Goal: Book appointment/travel/reservation

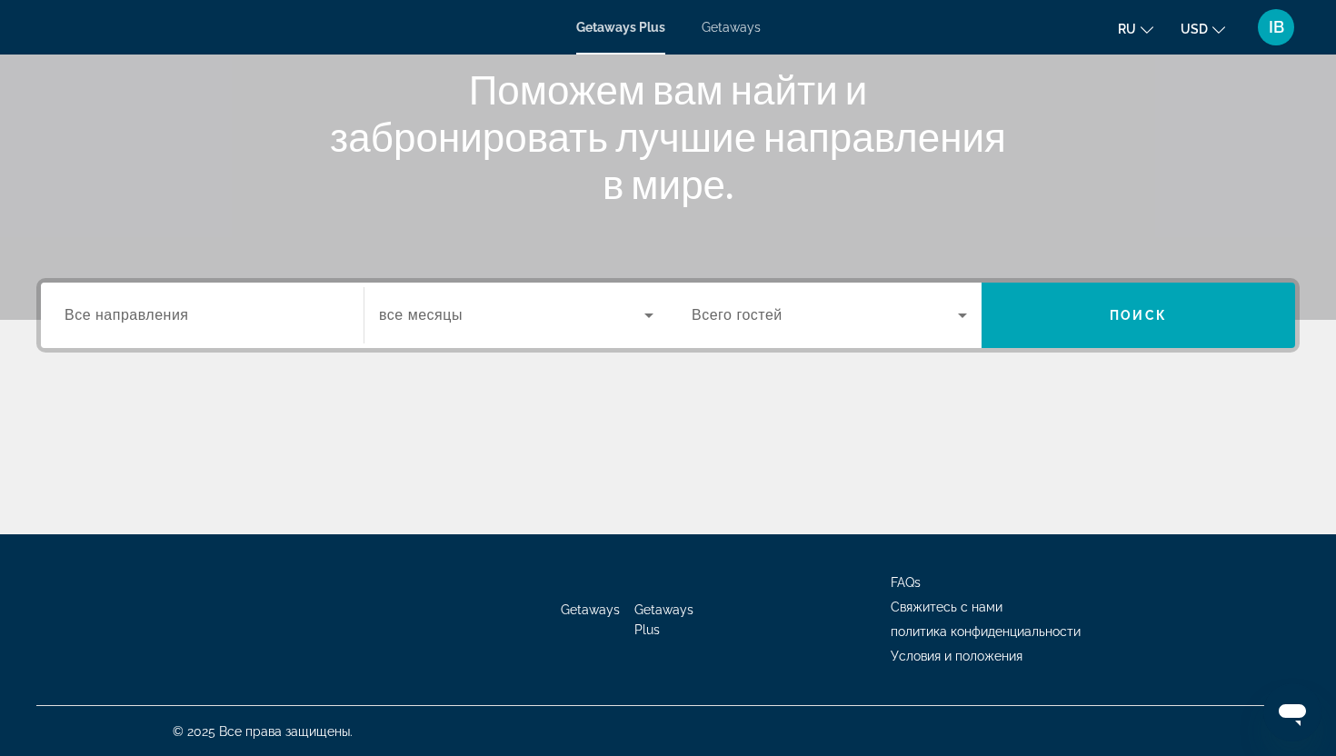
scroll to position [226, 0]
click at [173, 322] on span "Все направления" at bounding box center [127, 313] width 124 height 15
click at [173, 322] on input "Destination Все направления" at bounding box center [202, 315] width 275 height 22
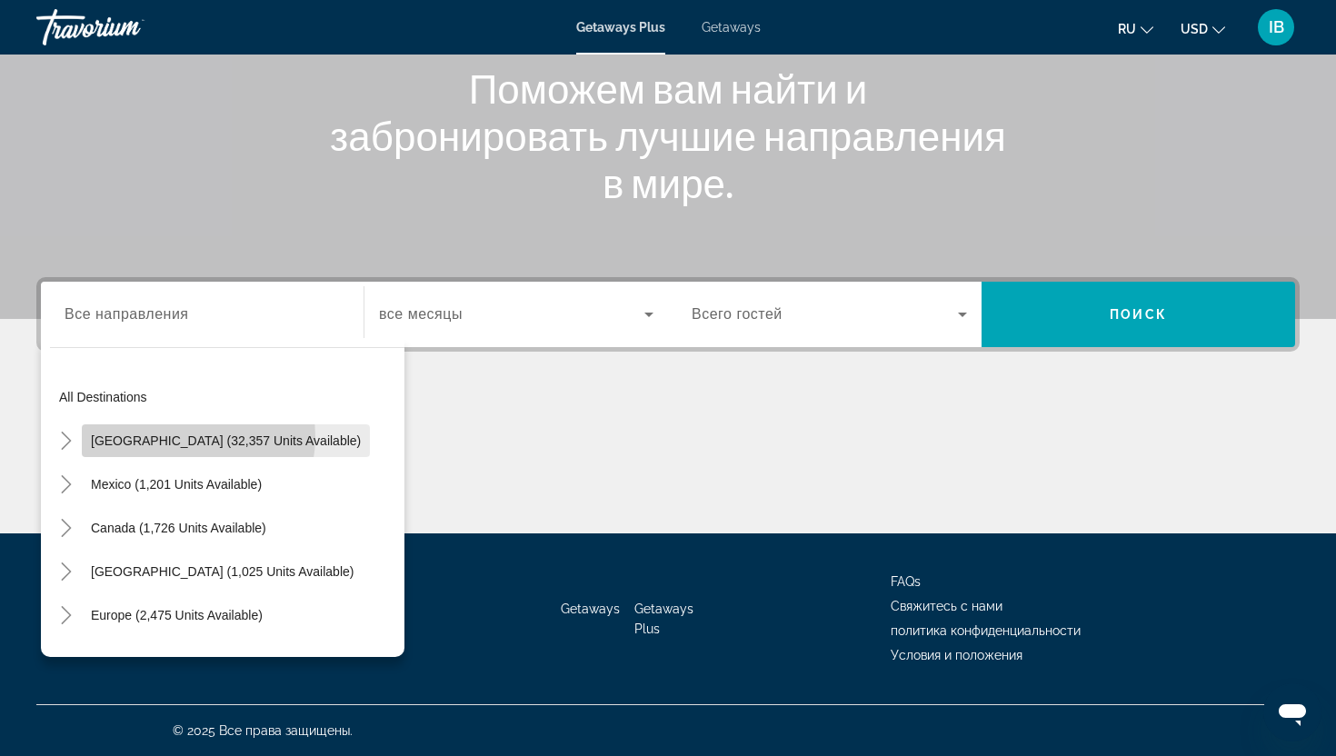
click at [174, 437] on span "[GEOGRAPHIC_DATA] (32,357 units available)" at bounding box center [226, 440] width 270 height 15
type input "**********"
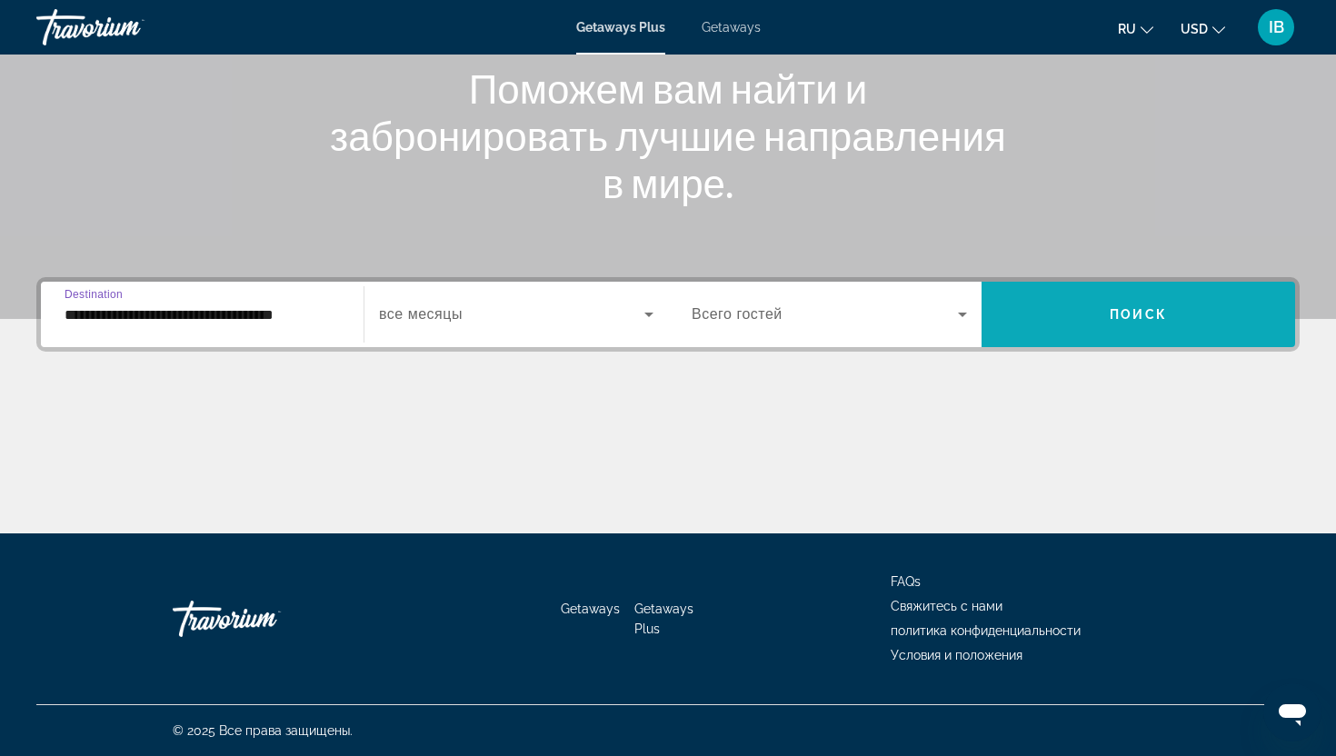
click at [1156, 308] on span "Поиск" at bounding box center [1137, 314] width 57 height 15
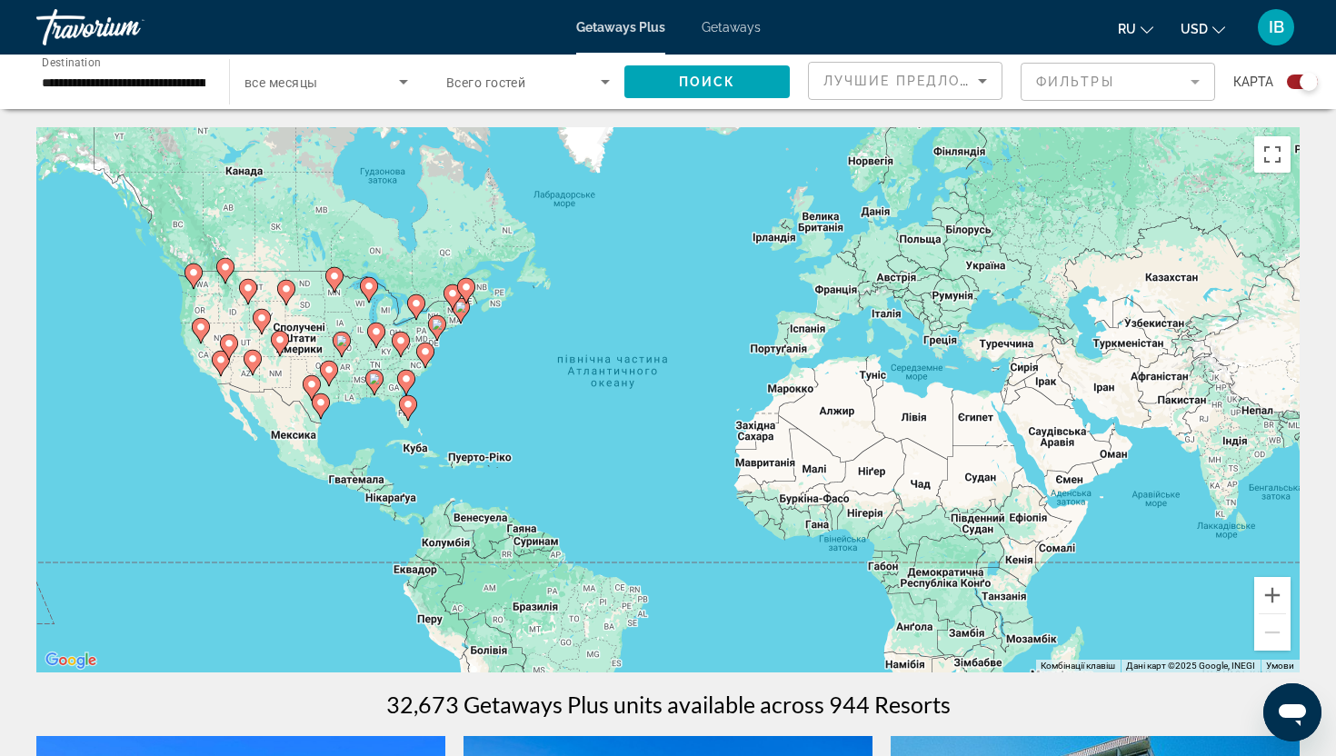
click at [253, 369] on icon "Main content" at bounding box center [252, 363] width 16 height 24
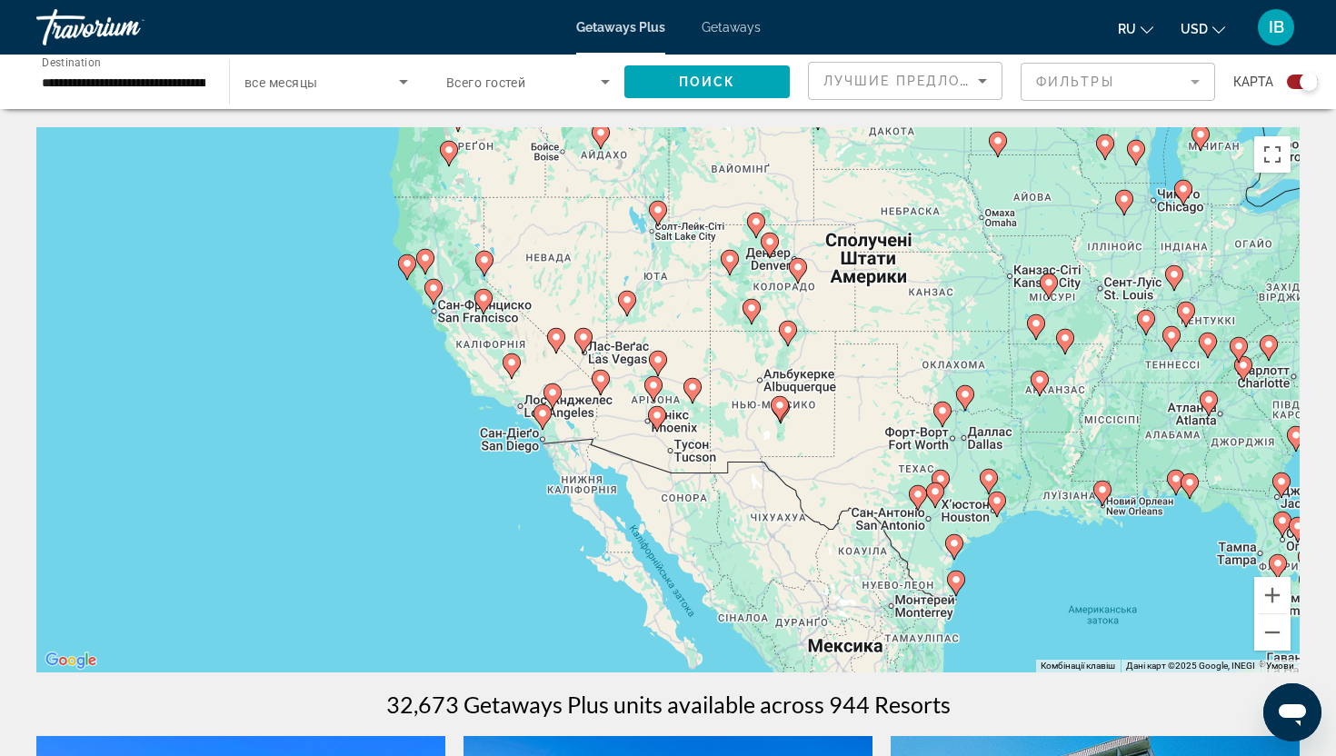
click at [655, 389] on image "Main content" at bounding box center [653, 385] width 11 height 11
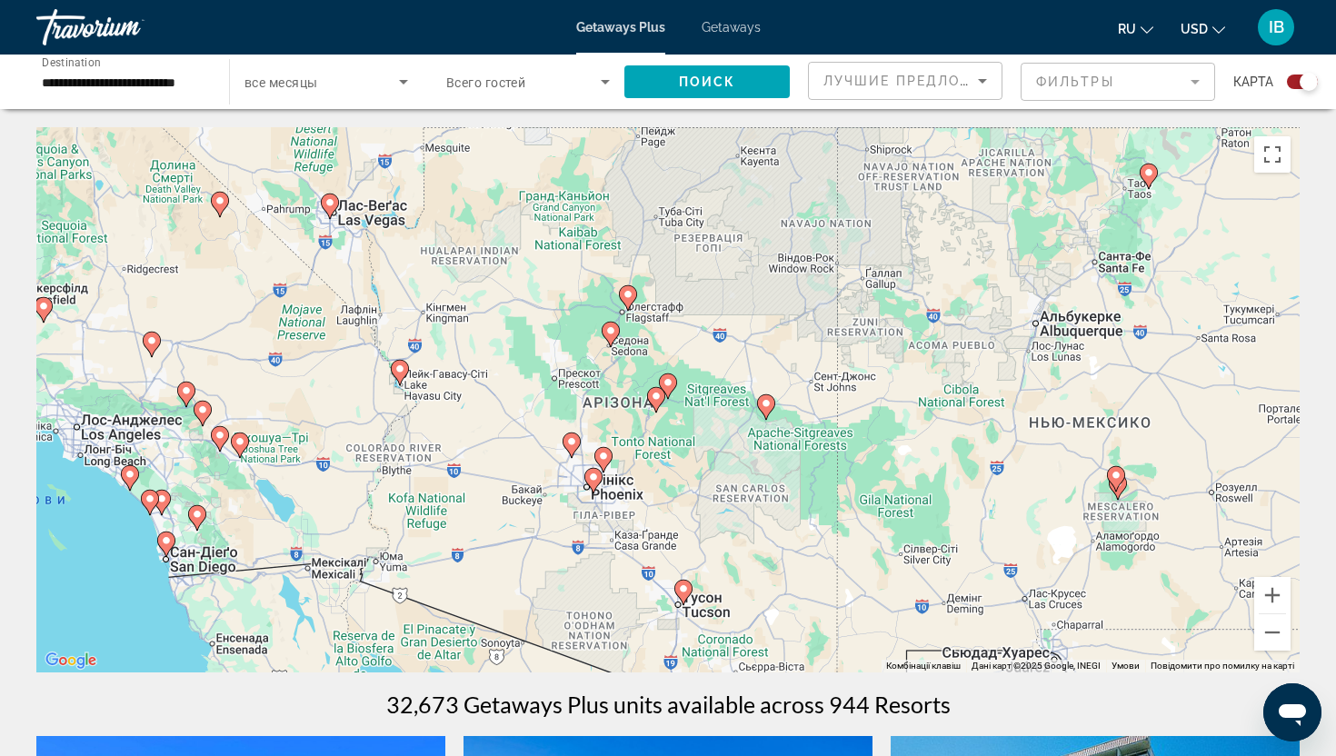
click at [653, 407] on icon "Main content" at bounding box center [656, 399] width 18 height 25
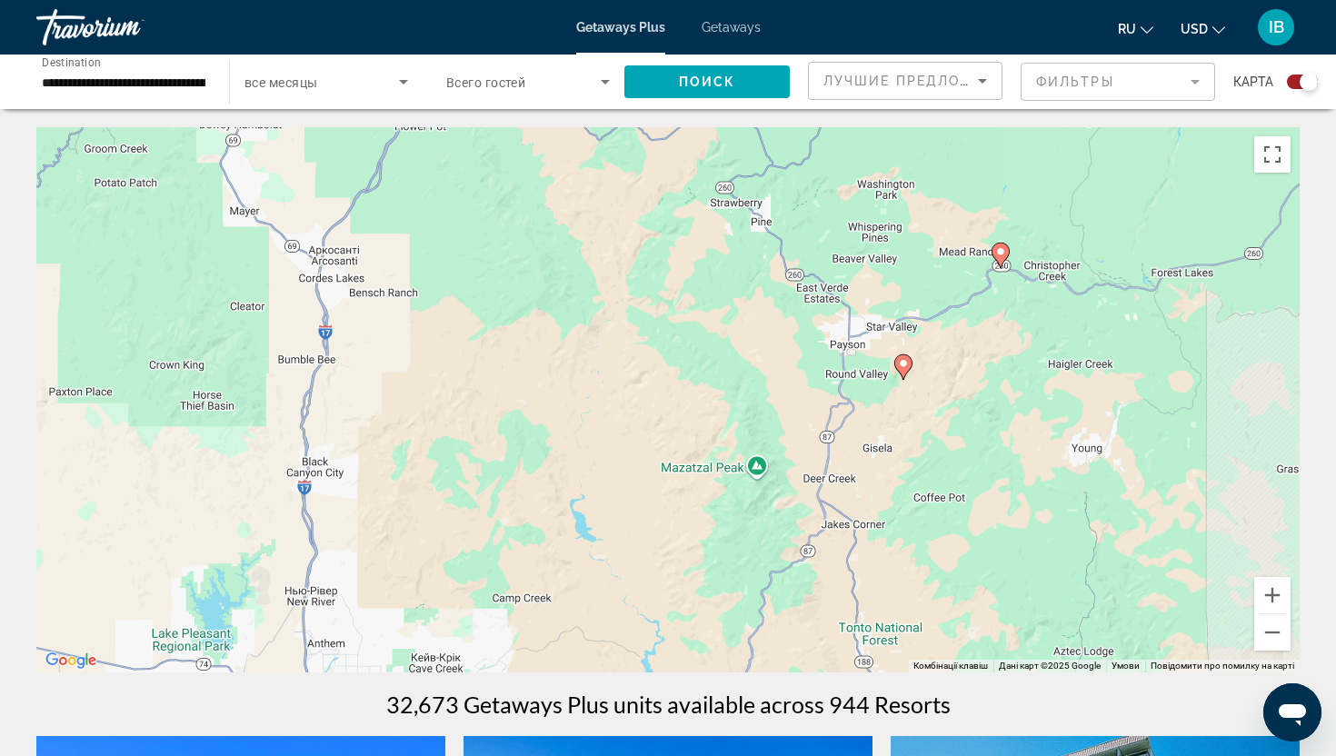
drag, startPoint x: 506, startPoint y: 441, endPoint x: 743, endPoint y: 422, distance: 237.9
click at [743, 422] on div "Увімкніть режим перетягування за допомогою клавіатури, натиснувши Alt + Enter. …" at bounding box center [667, 399] width 1263 height 545
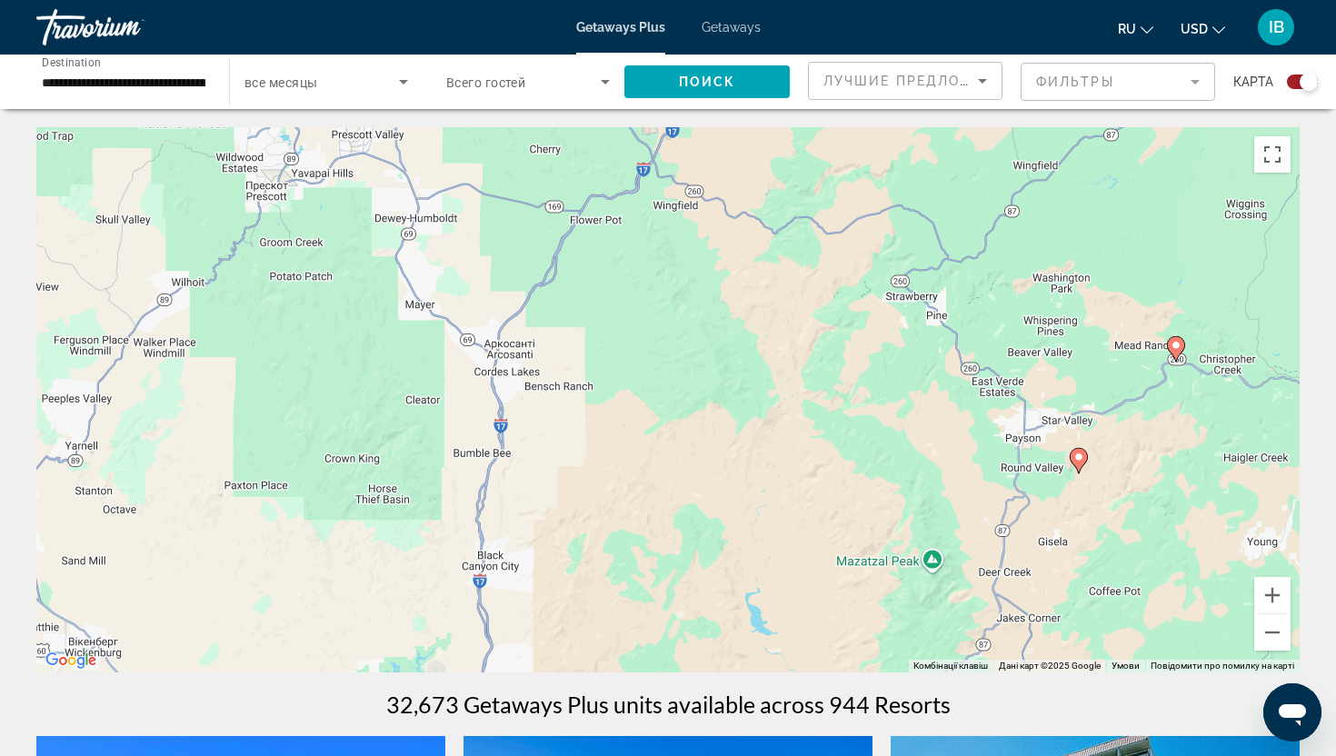
drag, startPoint x: 425, startPoint y: 502, endPoint x: 609, endPoint y: 592, distance: 204.8
click at [609, 592] on div "Увімкніть режим перетягування за допомогою клавіатури, натиснувши Alt + Enter. …" at bounding box center [667, 399] width 1263 height 545
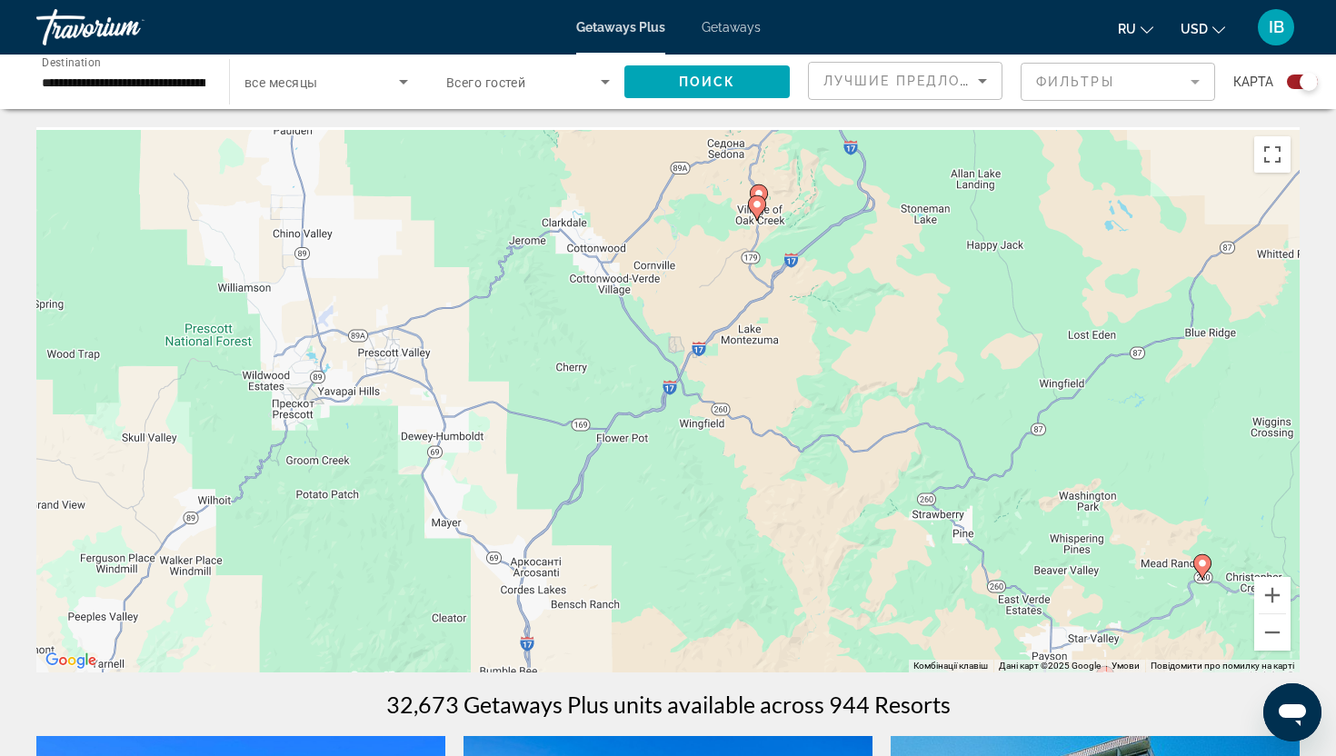
drag, startPoint x: 586, startPoint y: 351, endPoint x: 613, endPoint y: 589, distance: 239.6
click at [613, 588] on div "Увімкніть режим перетягування за допомогою клавіатури, натиснувши Alt + Enter. …" at bounding box center [667, 399] width 1263 height 545
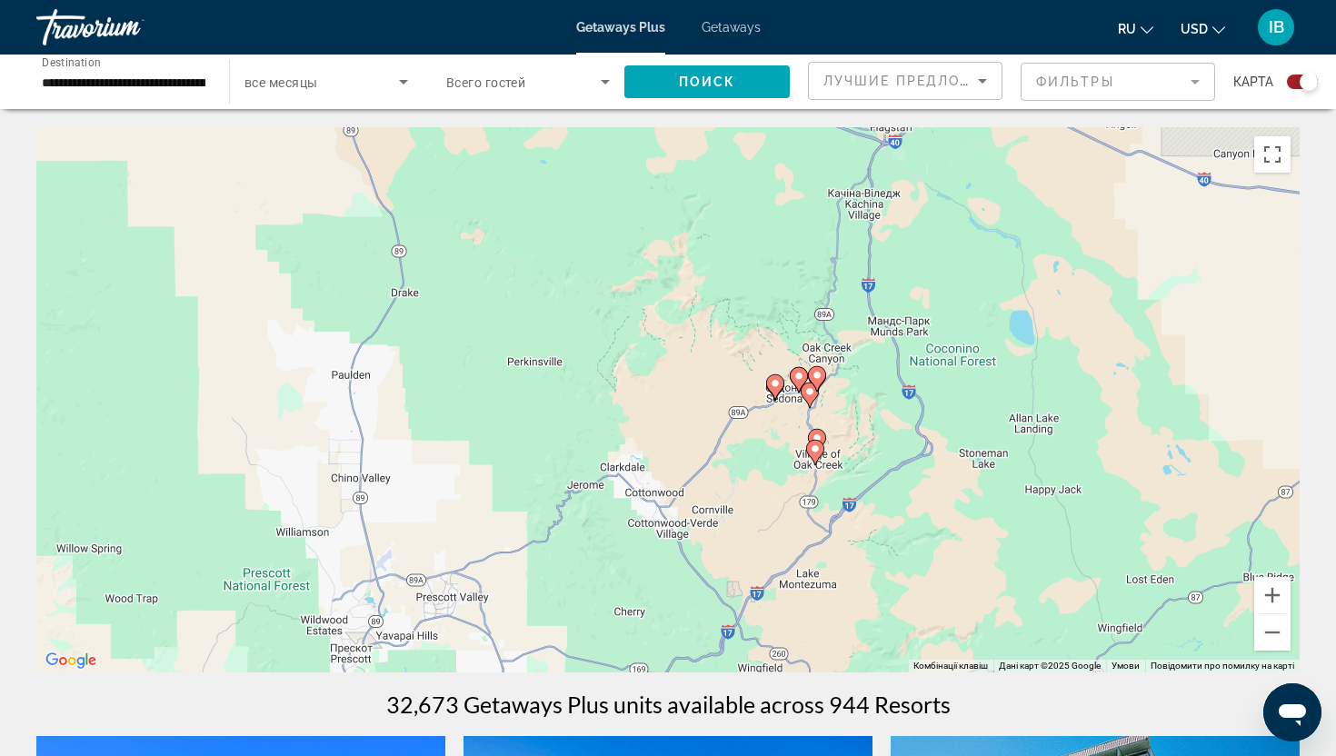
drag, startPoint x: 571, startPoint y: 263, endPoint x: 628, endPoint y: 503, distance: 246.6
click at [628, 503] on div "Увімкніть режим перетягування за допомогою клавіатури, натиснувши Alt + Enter. …" at bounding box center [667, 399] width 1263 height 545
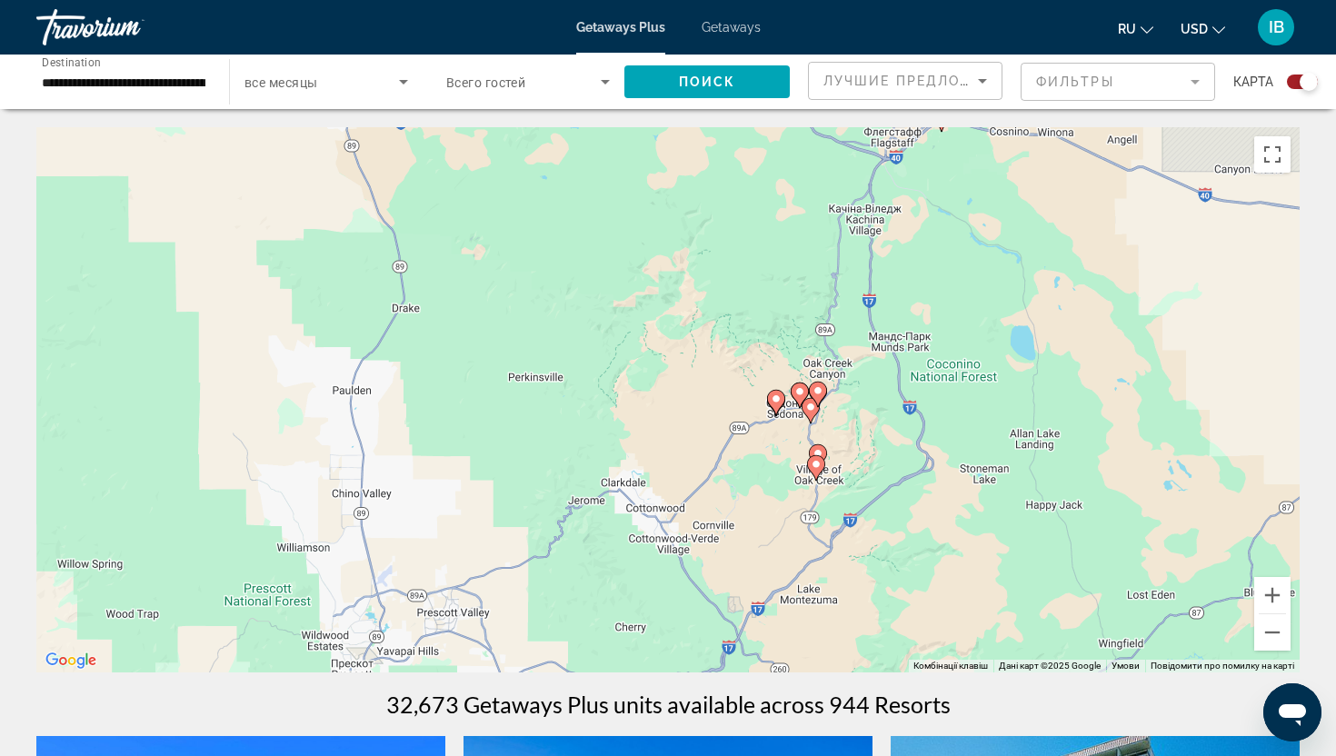
drag, startPoint x: 511, startPoint y: 273, endPoint x: 630, endPoint y: 497, distance: 254.0
click at [628, 495] on div "Увімкніть режим перетягування за допомогою клавіатури, натиснувши Alt + Enter. …" at bounding box center [667, 399] width 1263 height 545
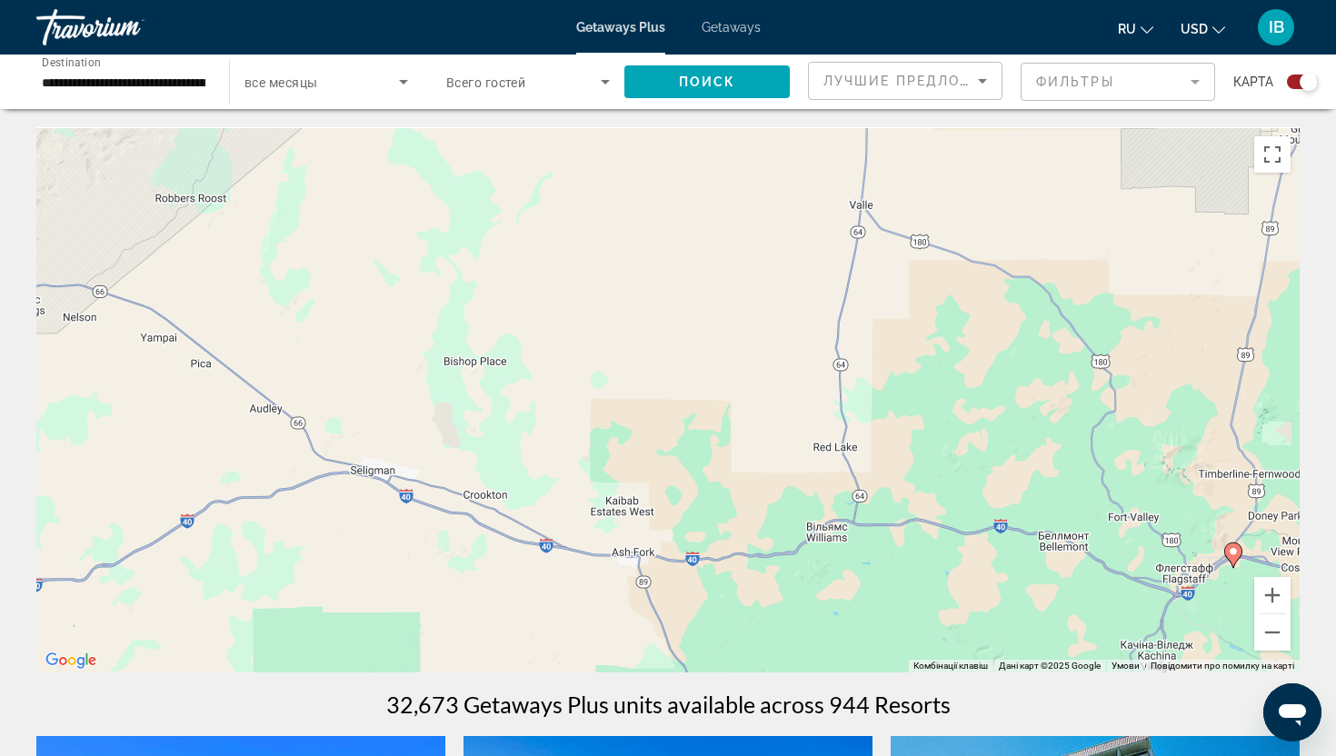
drag, startPoint x: 473, startPoint y: 363, endPoint x: 618, endPoint y: 514, distance: 208.8
click at [618, 514] on div "Увімкніть режим перетягування за допомогою клавіатури, натиснувши Alt + Enter. …" at bounding box center [667, 399] width 1263 height 545
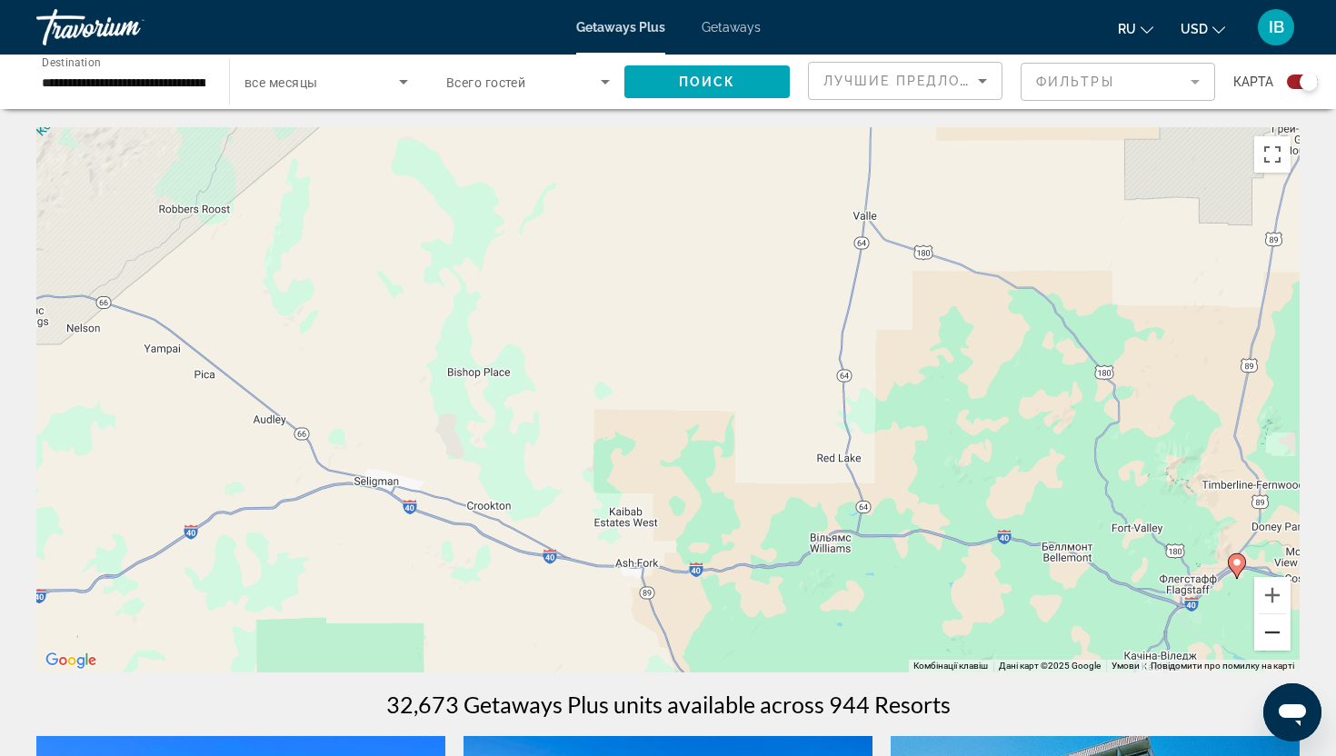
click at [1271, 638] on button "Зменшити" at bounding box center [1272, 632] width 36 height 36
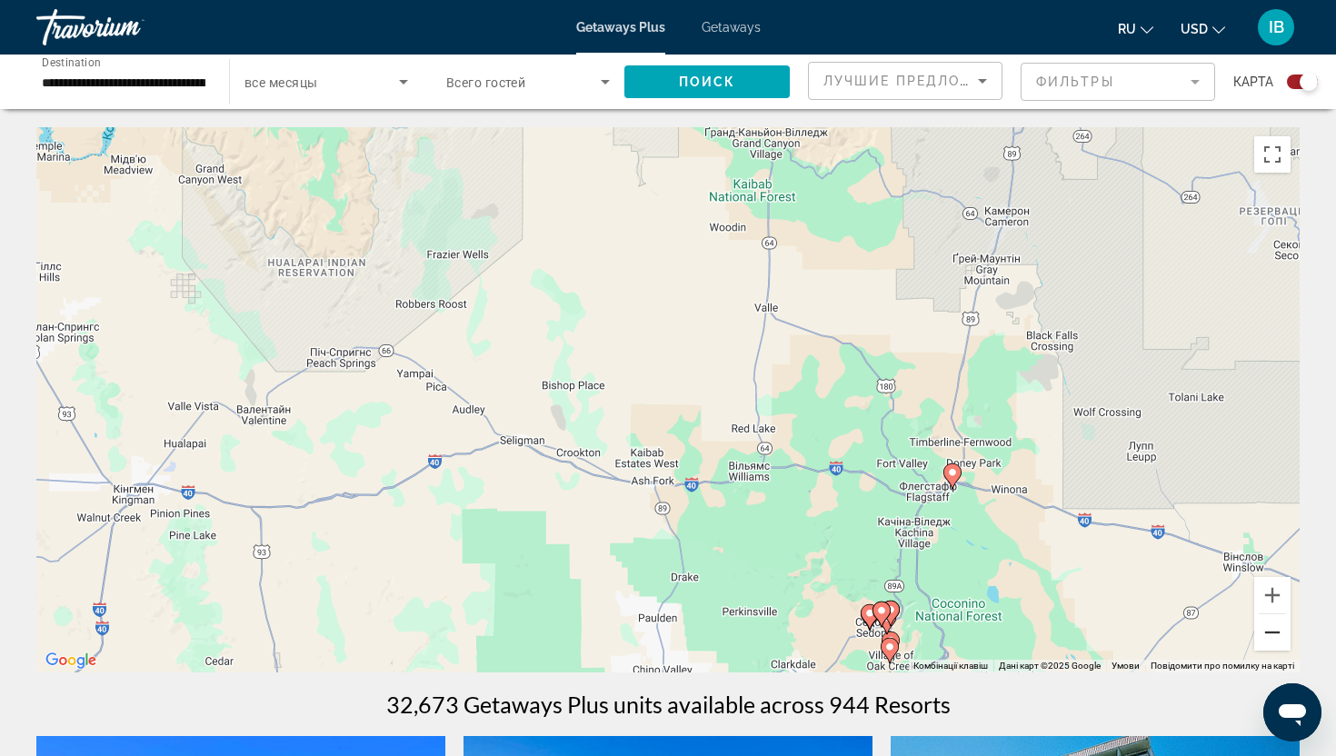
click at [1272, 638] on button "Зменшити" at bounding box center [1272, 632] width 36 height 36
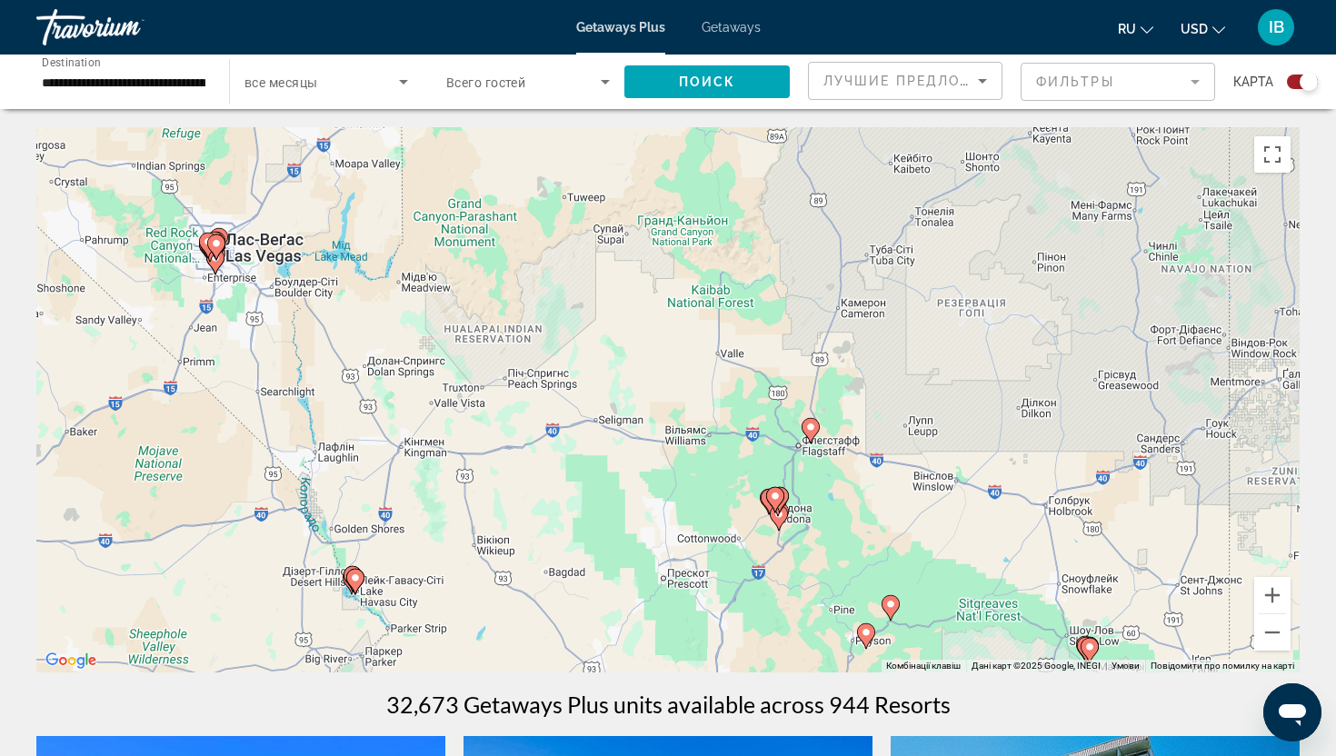
click at [462, 285] on div "Увімкніть режим перетягування за допомогою клавіатури, натиснувши Alt + Enter. …" at bounding box center [667, 399] width 1263 height 545
click at [494, 266] on div "Увімкніть режим перетягування за допомогою клавіатури, натиснувши Alt + Enter. …" at bounding box center [667, 399] width 1263 height 545
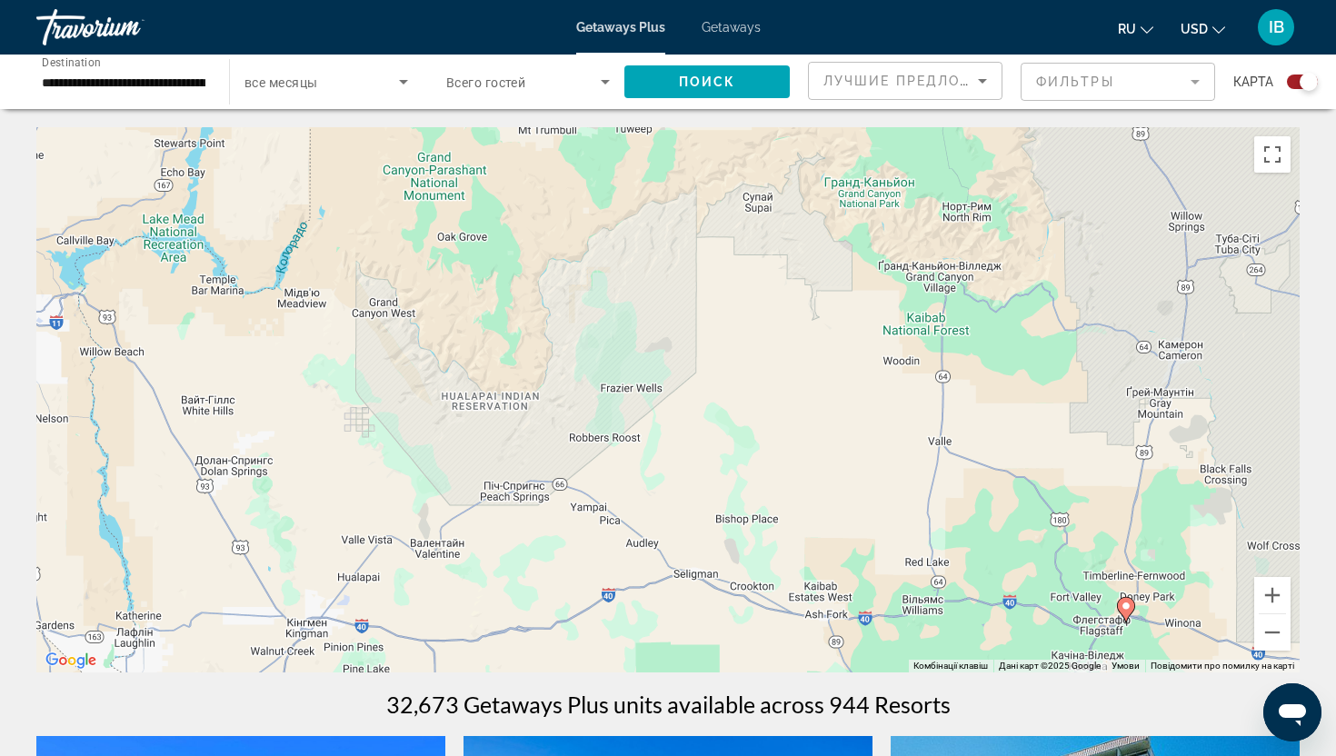
click at [429, 224] on div "Увімкніть режим перетягування за допомогою клавіатури, натиснувши Alt + Enter. …" at bounding box center [667, 399] width 1263 height 545
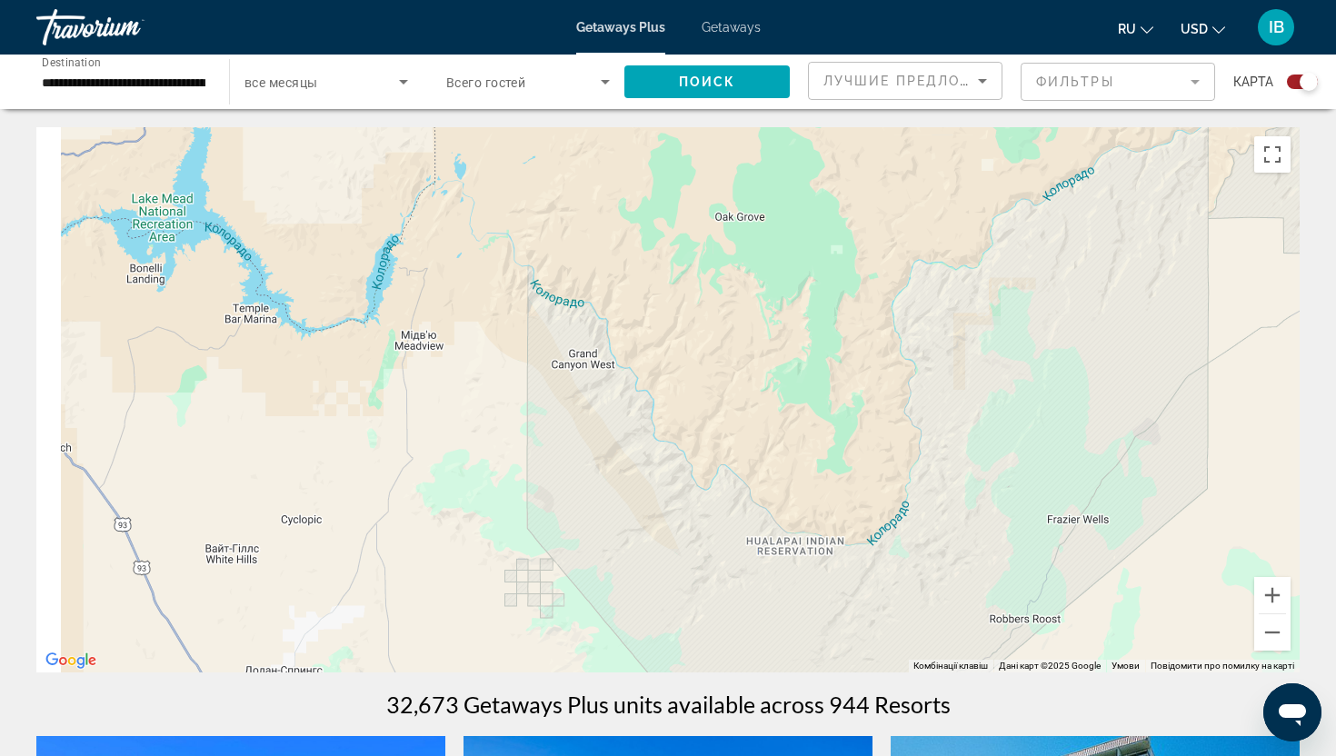
drag, startPoint x: 163, startPoint y: 453, endPoint x: 441, endPoint y: 414, distance: 280.8
click at [441, 414] on div "Main content" at bounding box center [667, 399] width 1263 height 545
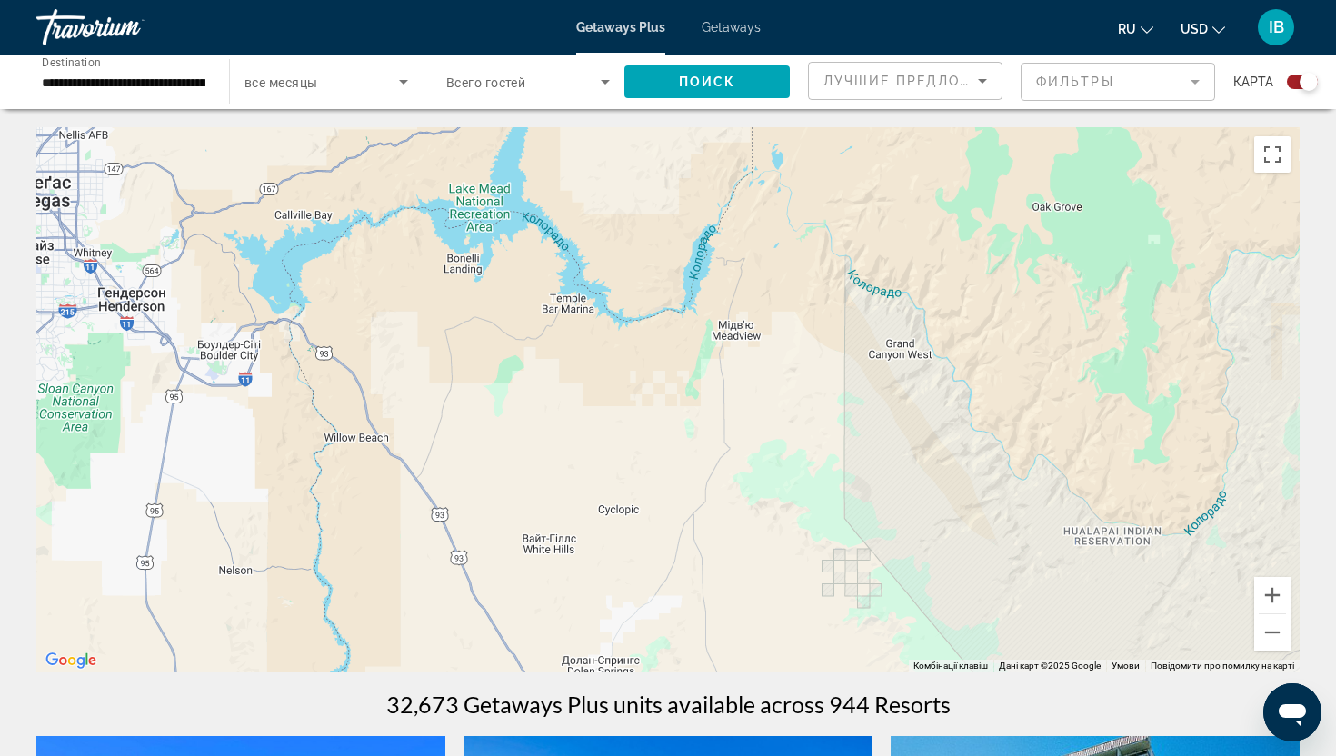
drag, startPoint x: 341, startPoint y: 359, endPoint x: 637, endPoint y: 353, distance: 296.3
click at [637, 353] on div "Увімкніть режим перетягування за допомогою клавіатури, натиснувши Alt + Enter. …" at bounding box center [667, 399] width 1263 height 545
click at [1275, 624] on button "Зменшити" at bounding box center [1272, 632] width 36 height 36
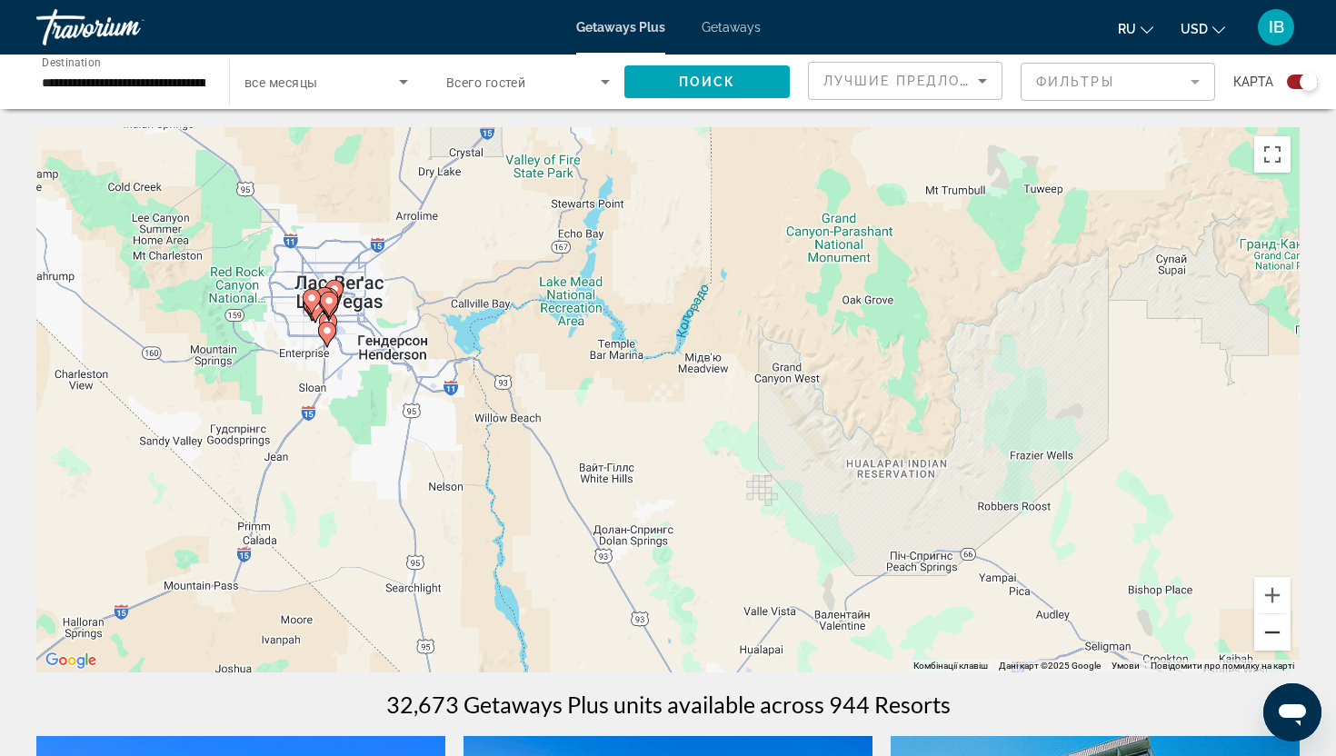
click at [1275, 624] on button "Зменшити" at bounding box center [1272, 632] width 36 height 36
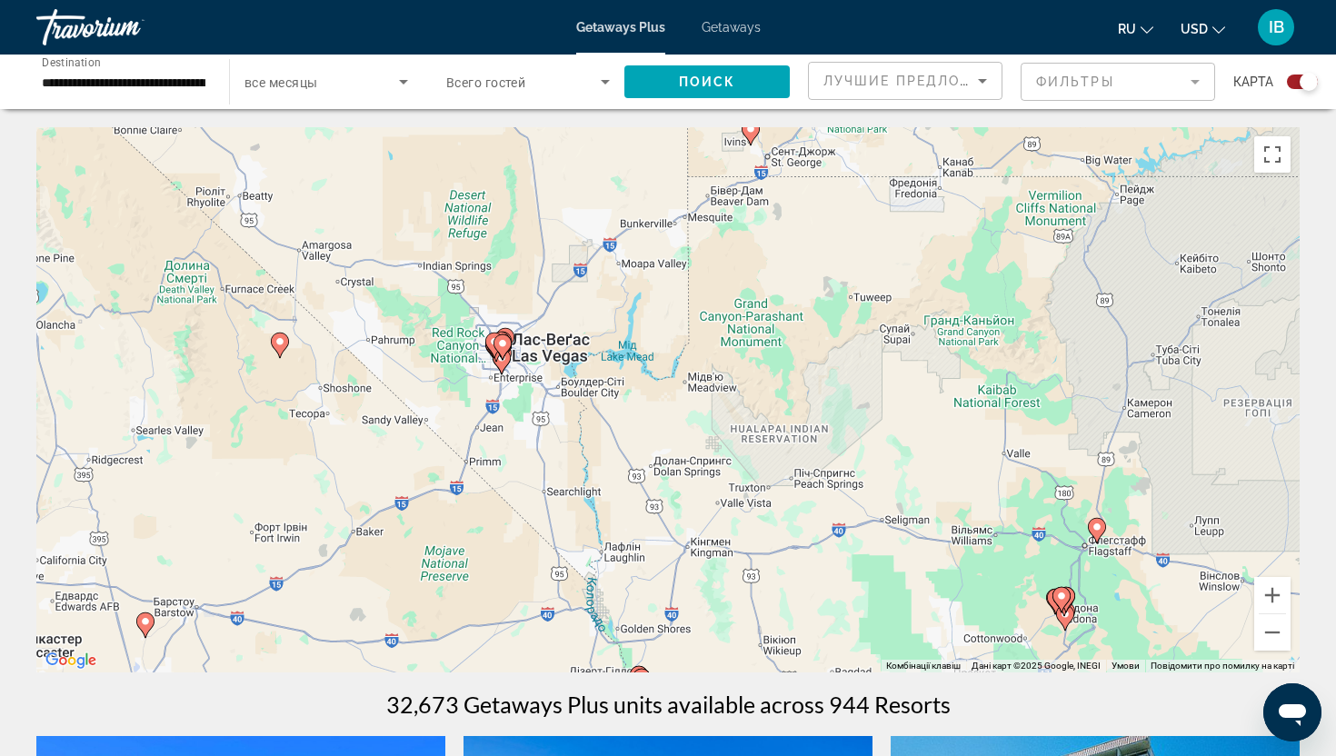
click at [1118, 587] on div "Увімкніть режим перетягування за допомогою клавіатури, натиснувши Alt + Enter. …" at bounding box center [667, 399] width 1263 height 545
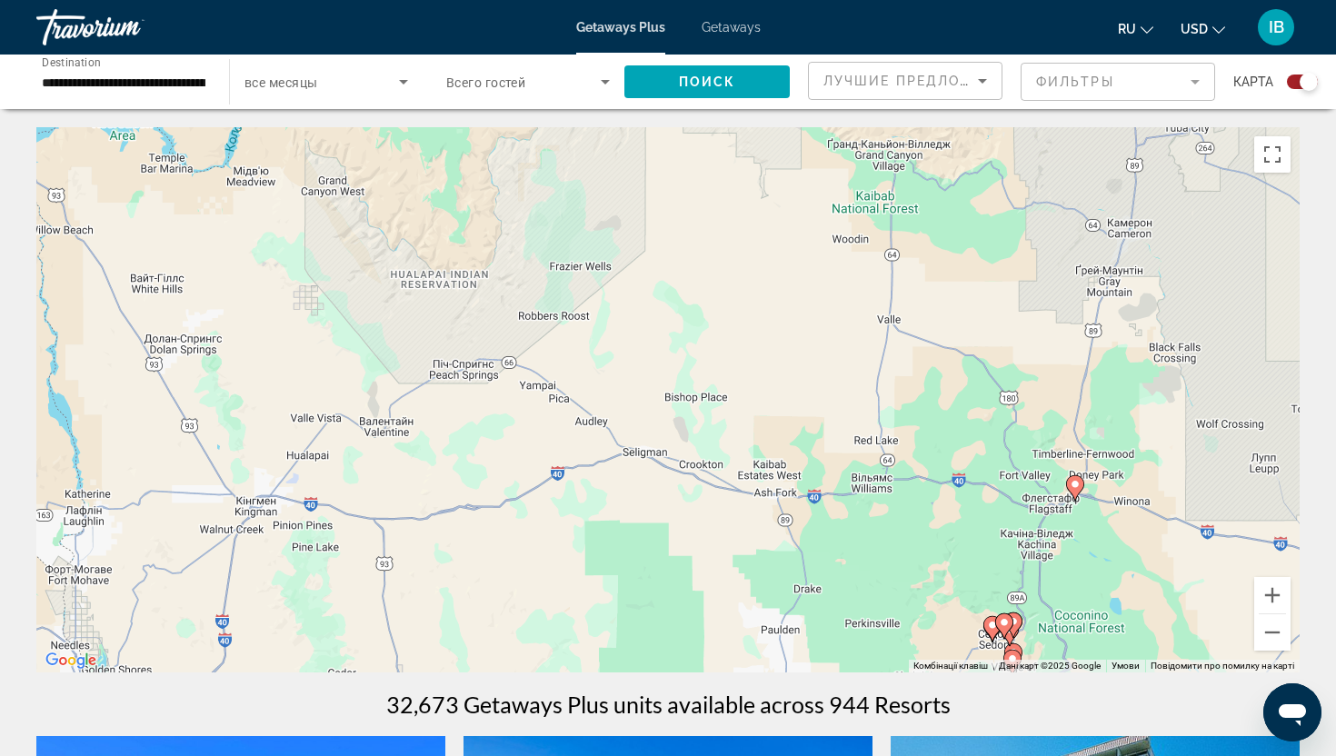
click at [1118, 587] on div "Увімкніть режим перетягування за допомогою клавіатури, натиснувши Alt + Enter. …" at bounding box center [667, 399] width 1263 height 545
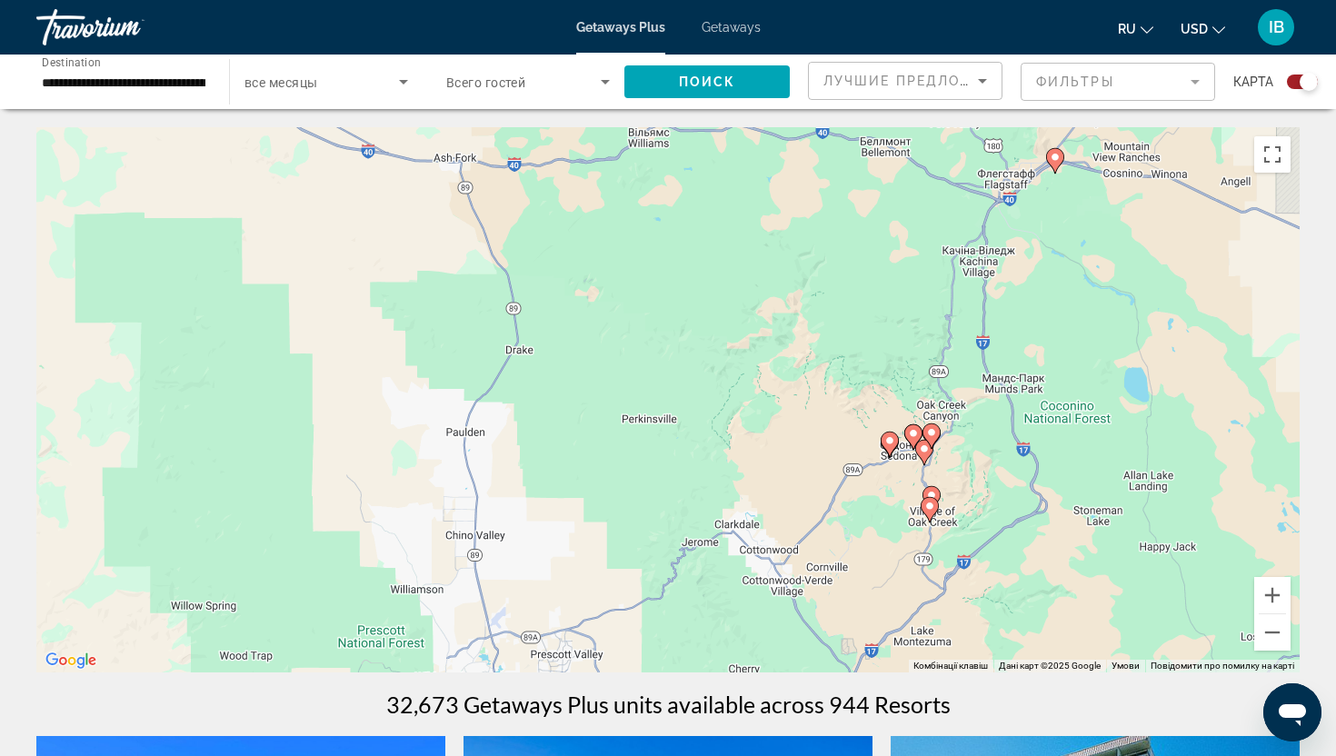
drag, startPoint x: 952, startPoint y: 589, endPoint x: 972, endPoint y: 337, distance: 252.5
click at [973, 337] on div "Увімкніть режим перетягування за допомогою клавіатури, натиснувши Alt + Enter. …" at bounding box center [667, 399] width 1263 height 545
click at [889, 438] on image "Main content" at bounding box center [886, 440] width 11 height 11
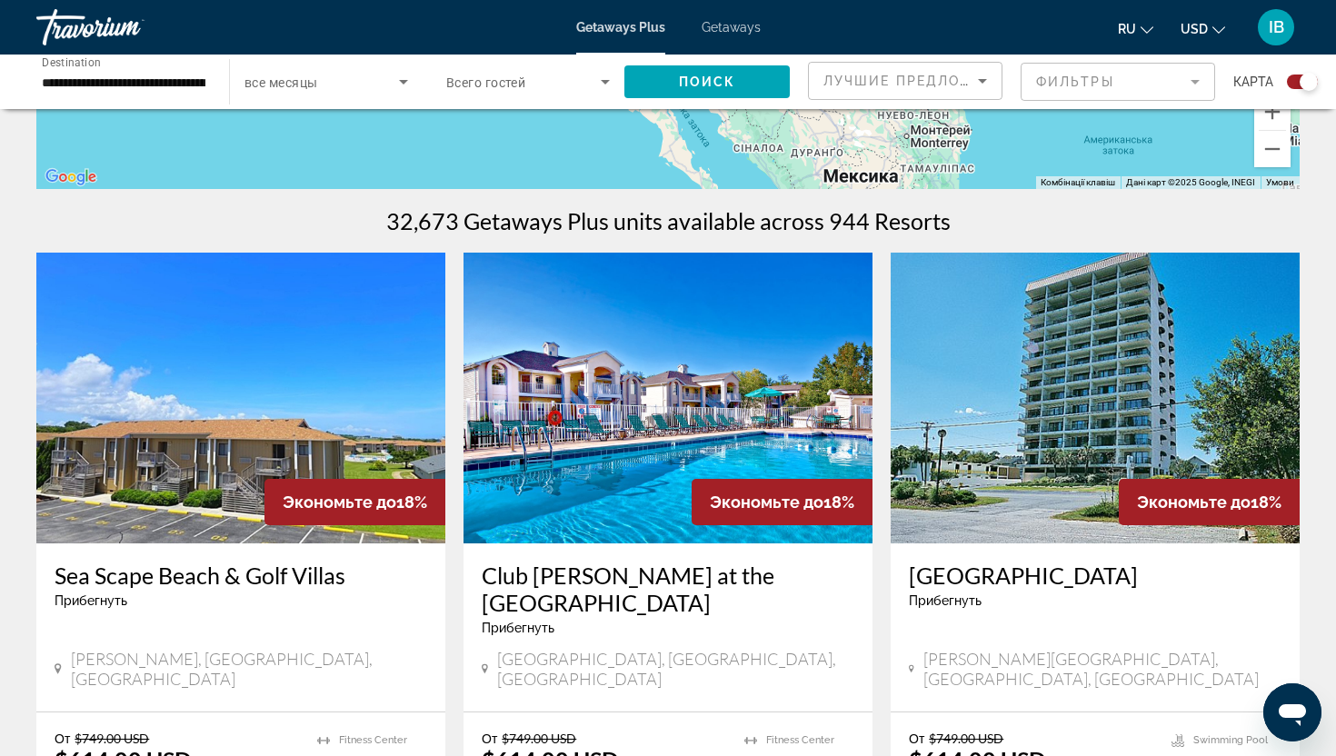
scroll to position [481, 0]
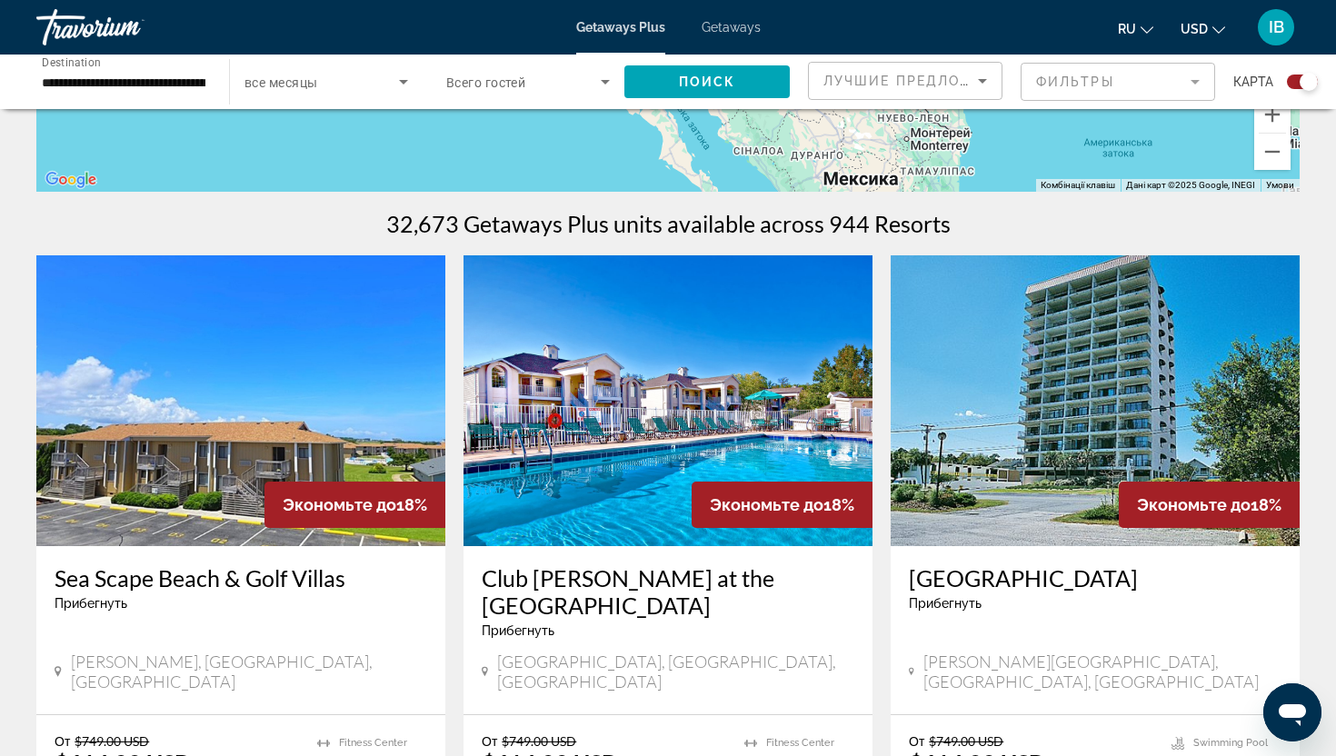
click at [179, 77] on input "**********" at bounding box center [124, 83] width 164 height 22
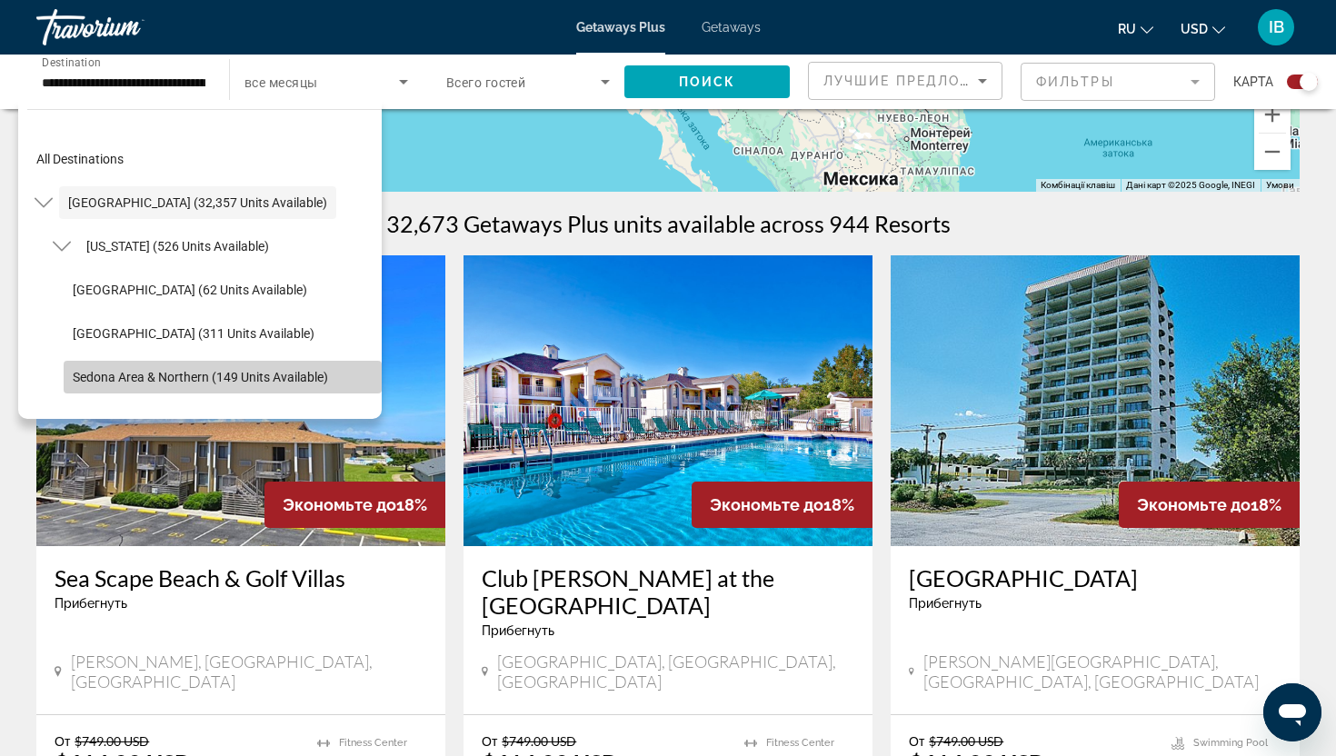
click at [153, 381] on span "Sedona Area & Northern (149 units available)" at bounding box center [200, 377] width 255 height 15
type input "**********"
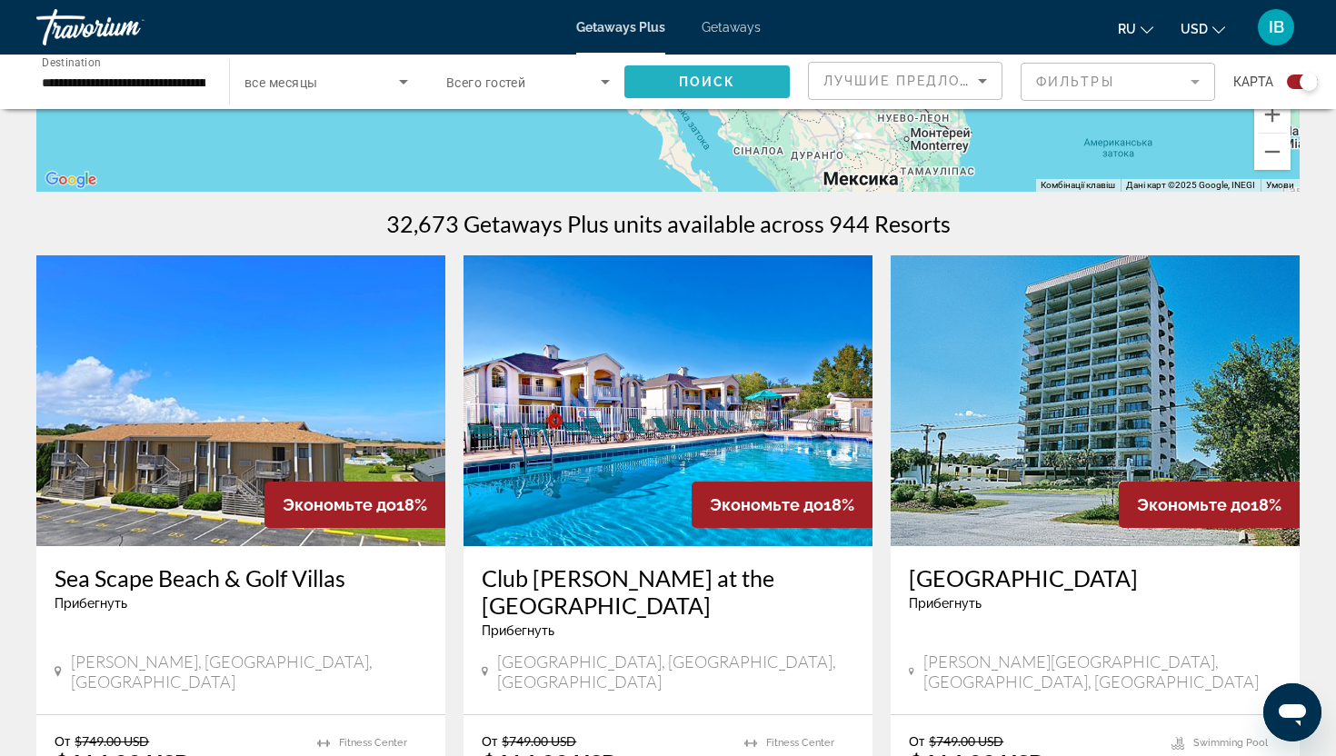
click at [669, 75] on span "Search widget" at bounding box center [706, 82] width 165 height 44
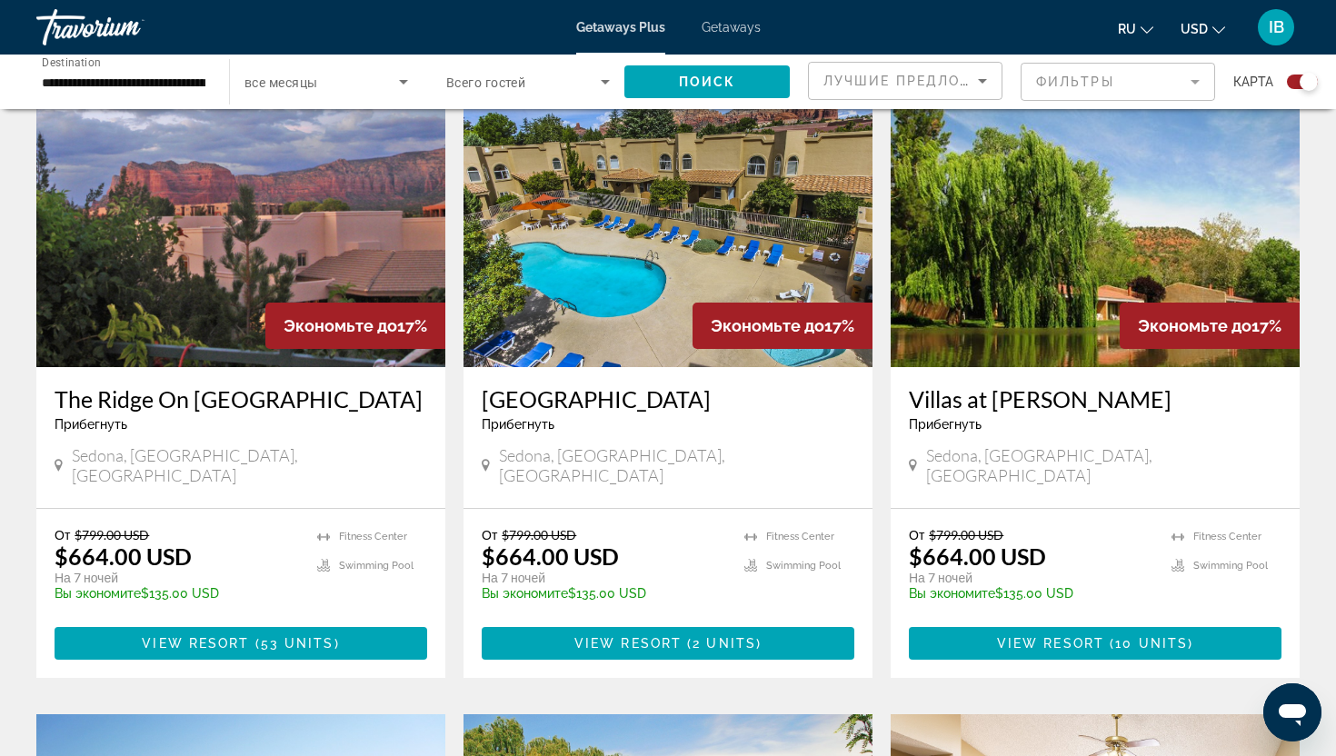
scroll to position [659, 0]
